Goal: Information Seeking & Learning: Learn about a topic

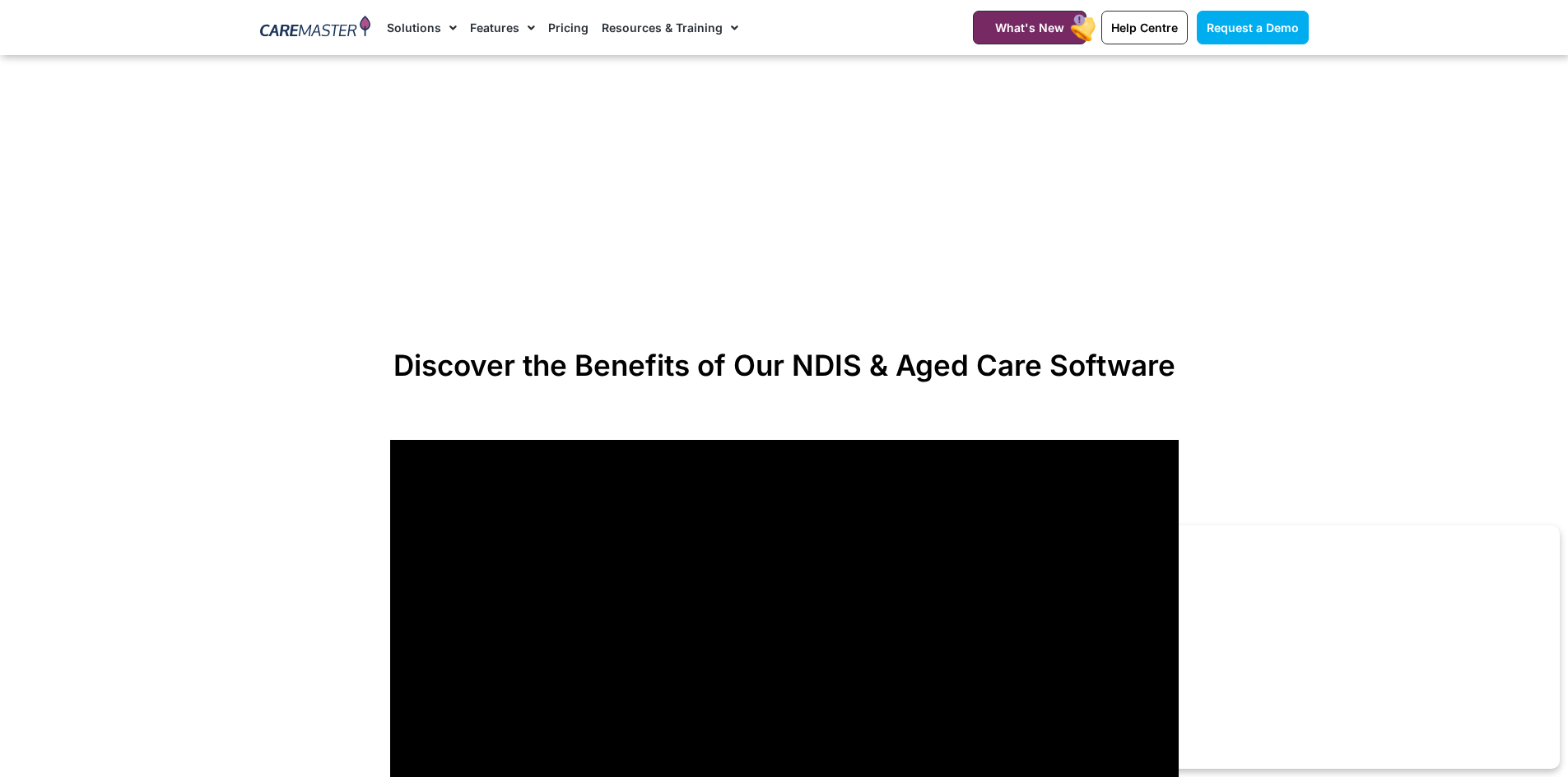
scroll to position [1234, 0]
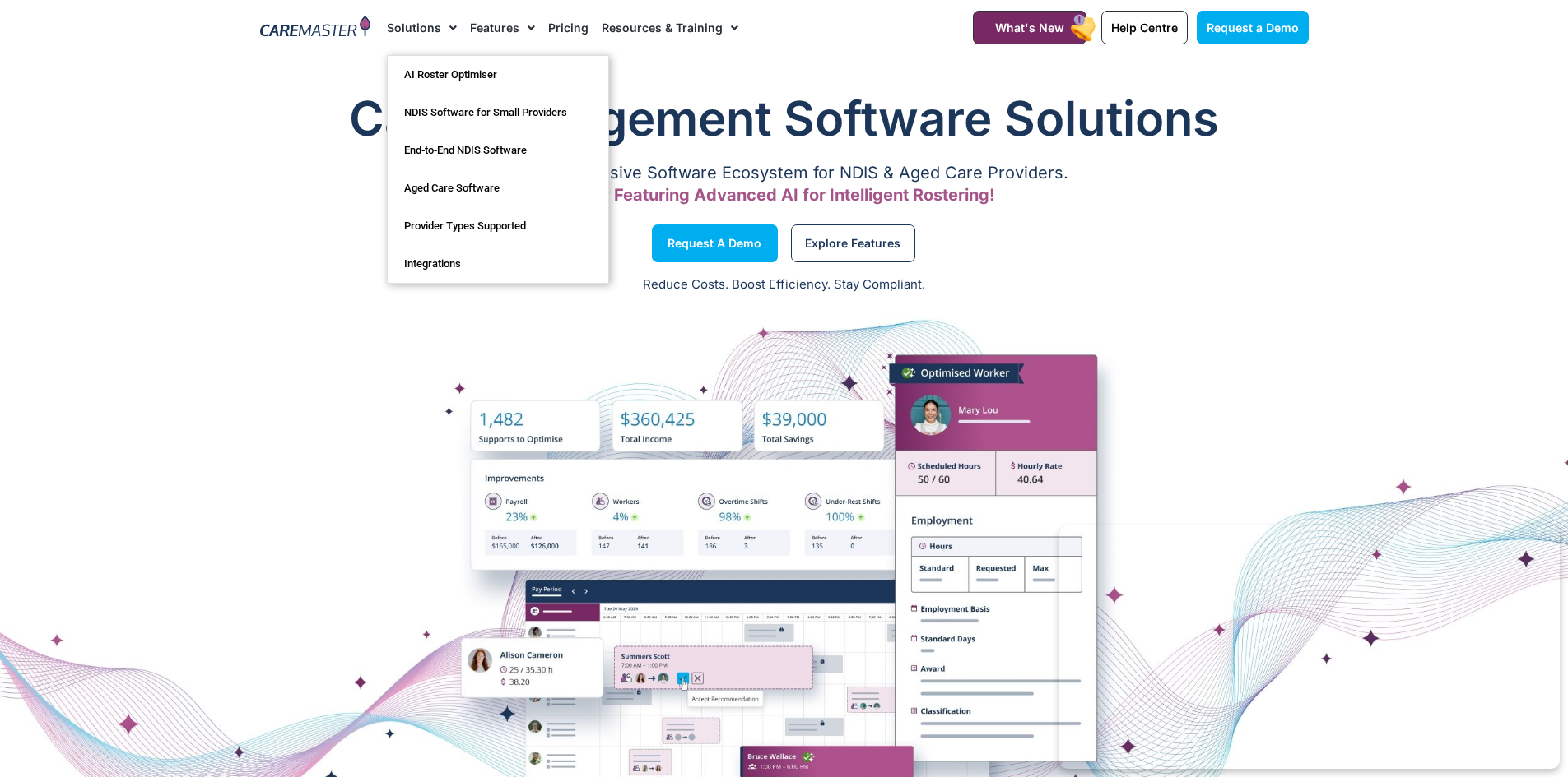
click at [441, 26] on span "Menu" at bounding box center [449, 28] width 15 height 28
click at [431, 32] on link "Solutions" at bounding box center [421, 27] width 70 height 55
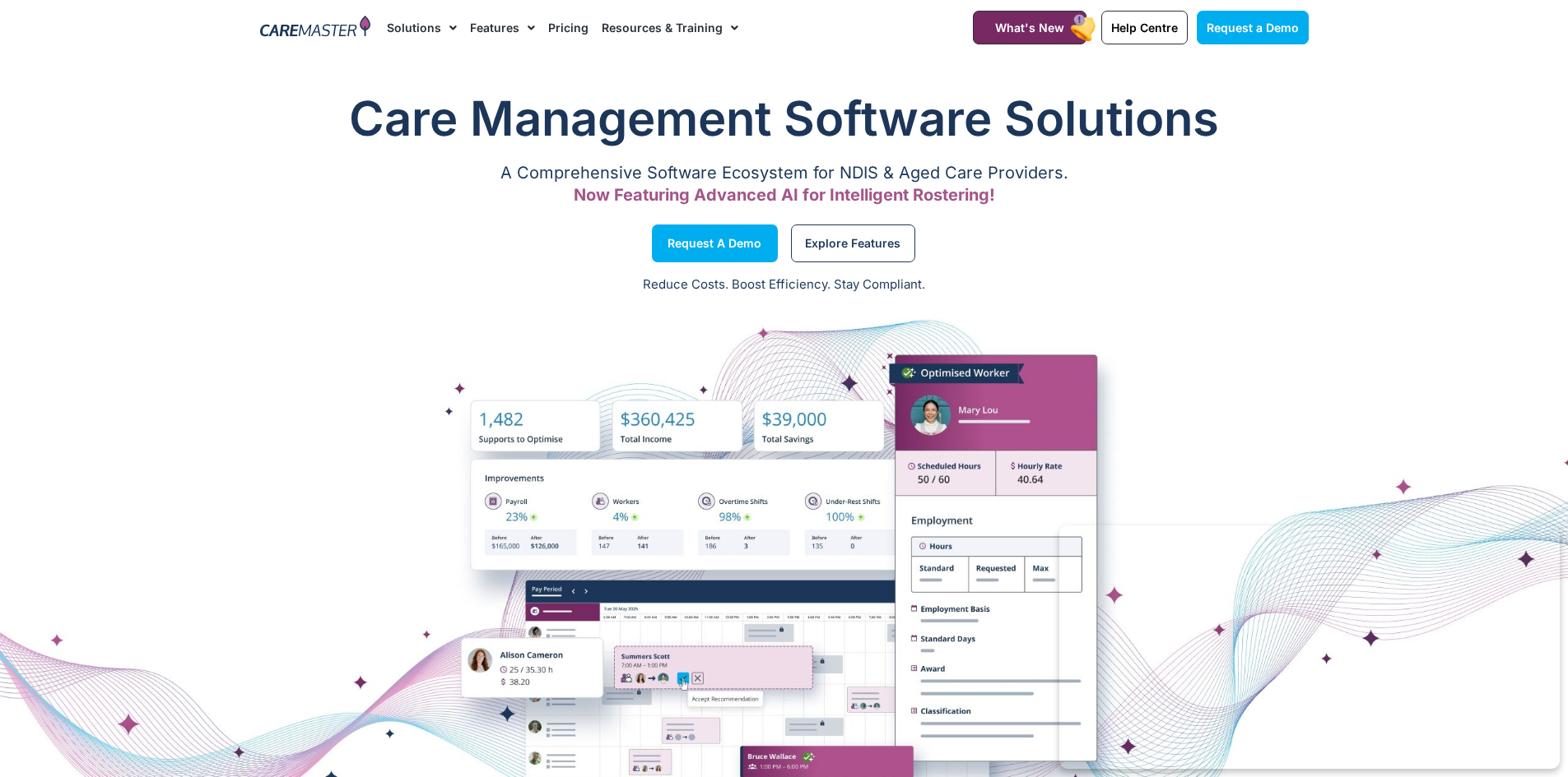
click at [723, 38] on span "Menu" at bounding box center [730, 28] width 15 height 28
click at [842, 247] on span "Explore Features" at bounding box center [852, 244] width 95 height 9
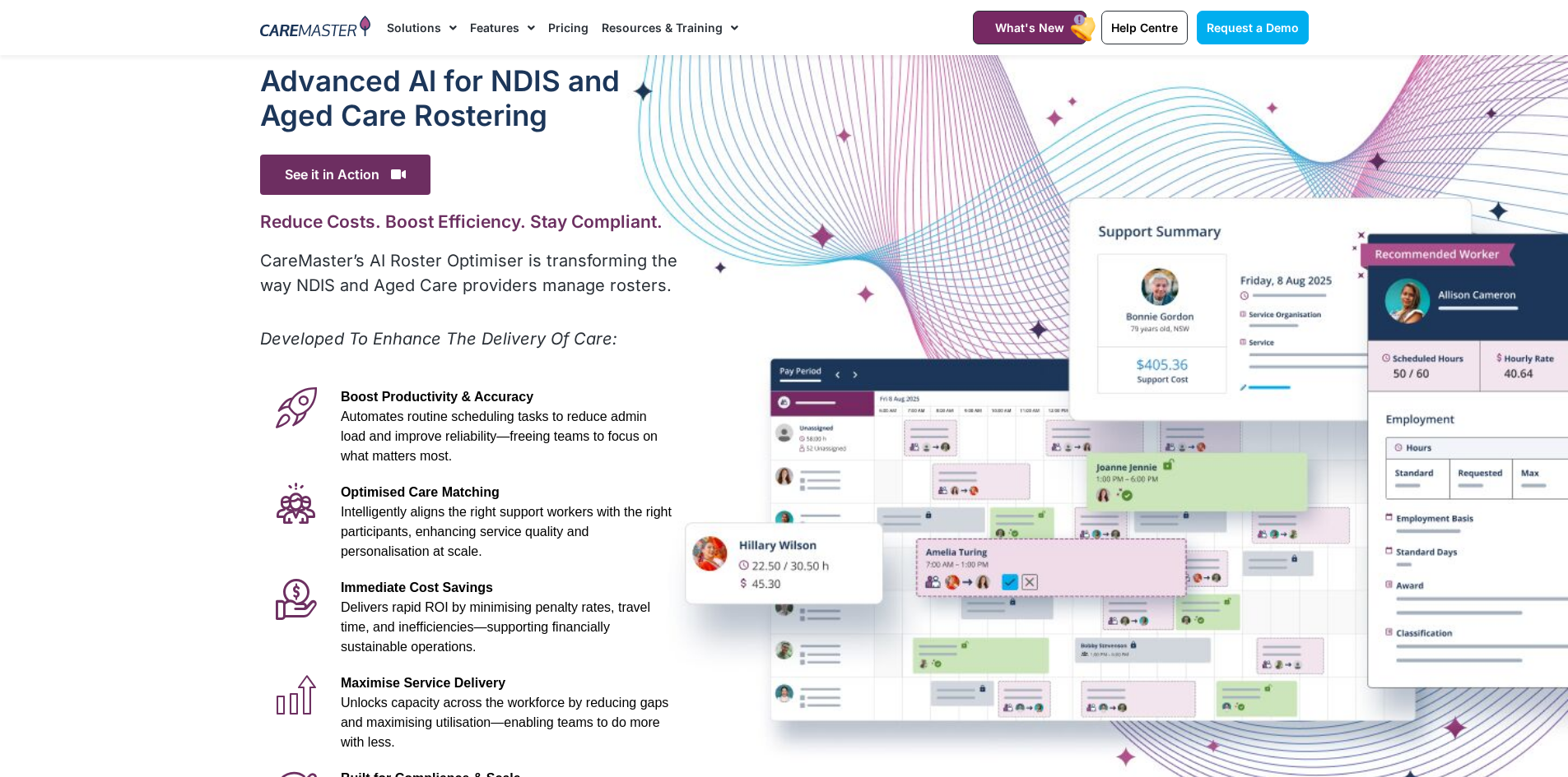
click at [558, 32] on link "Pricing" at bounding box center [568, 27] width 40 height 55
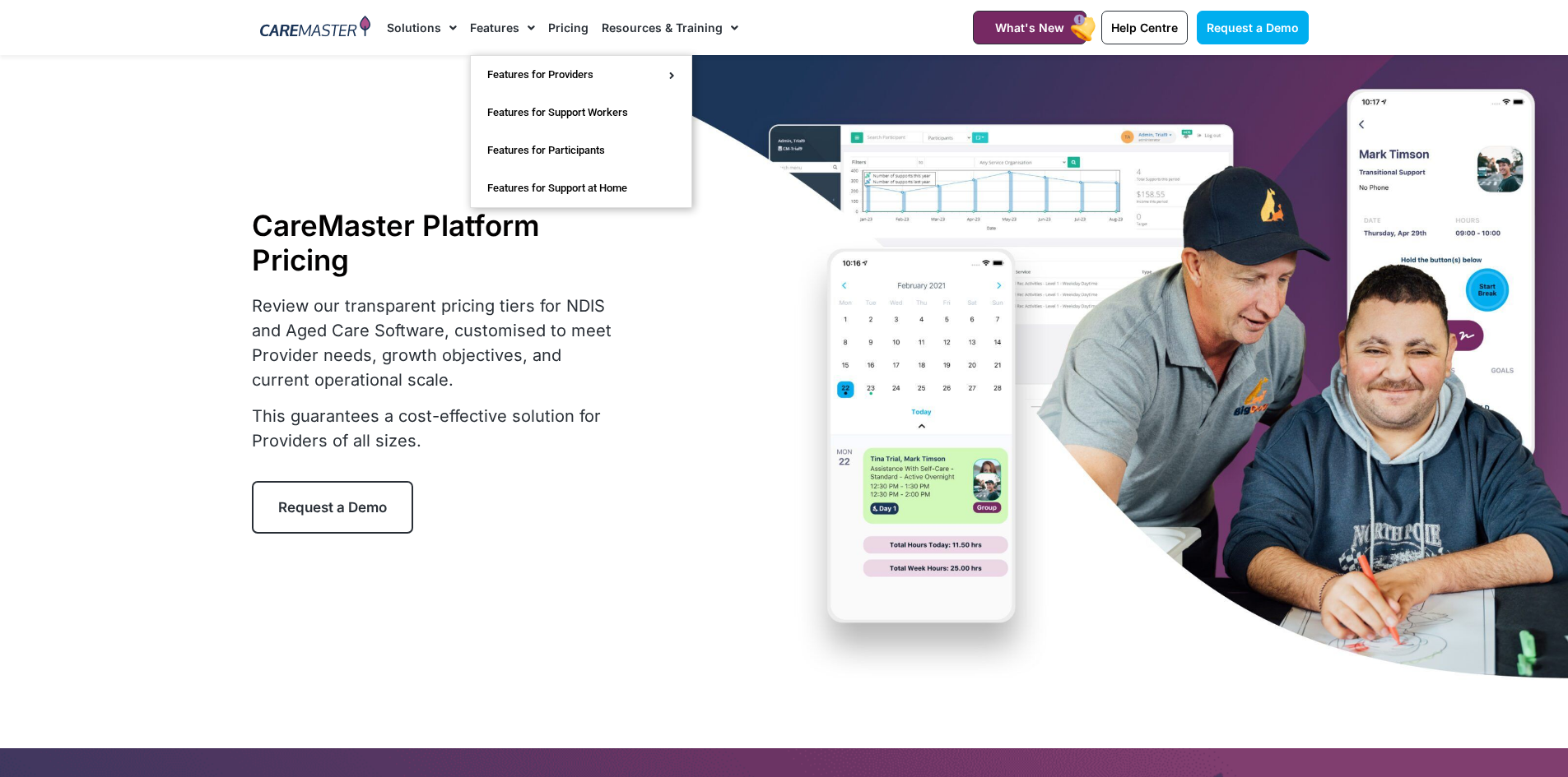
click at [416, 30] on link "Solutions" at bounding box center [421, 27] width 70 height 55
